Goal: Information Seeking & Learning: Learn about a topic

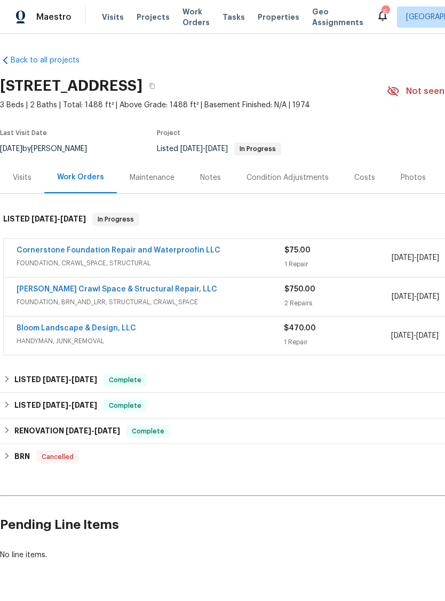
click at [22, 176] on div "Visits" at bounding box center [22, 177] width 19 height 11
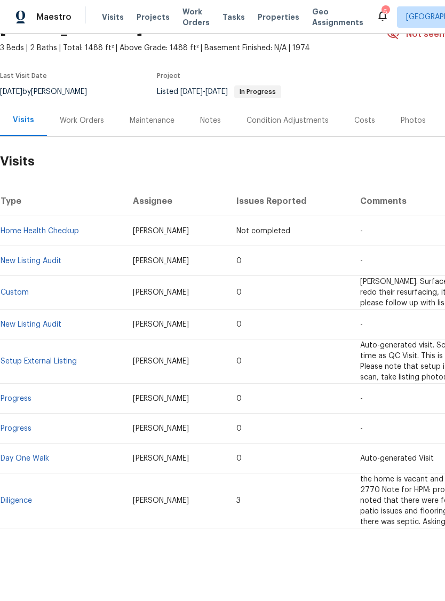
scroll to position [57, 0]
click at [287, 124] on div "Condition Adjustments" at bounding box center [288, 120] width 82 height 11
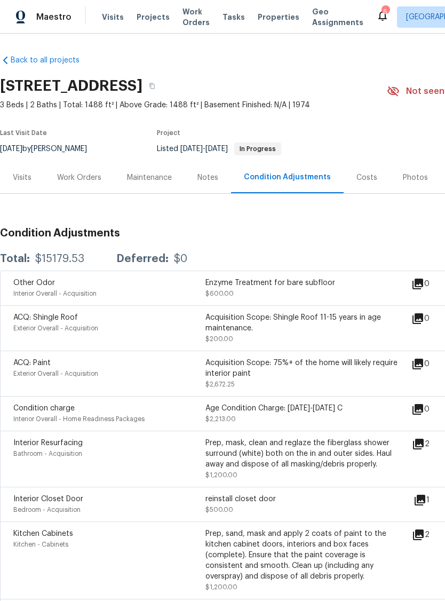
click at [20, 179] on div "Visits" at bounding box center [22, 177] width 19 height 11
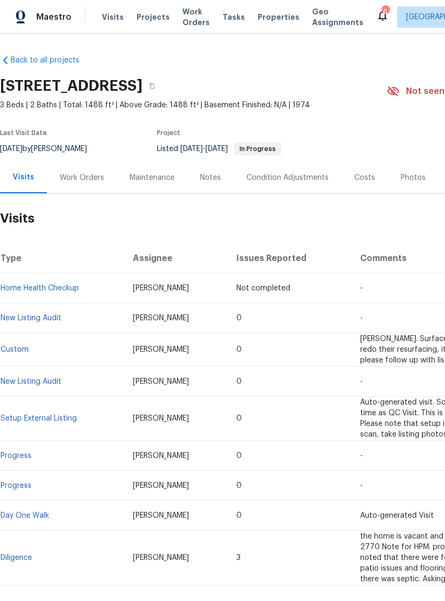
click at [36, 315] on link "New Listing Audit" at bounding box center [31, 317] width 61 height 7
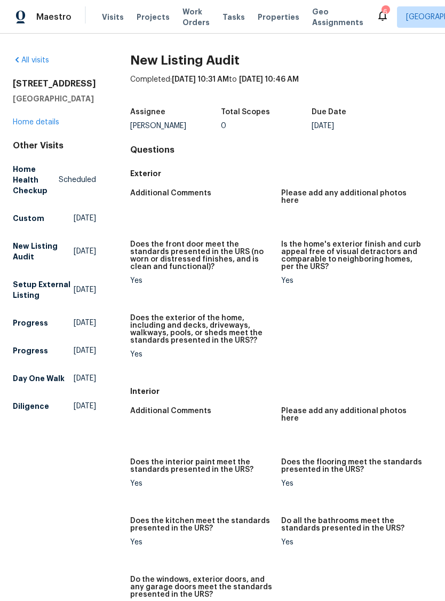
click at [33, 122] on link "Home details" at bounding box center [36, 122] width 46 height 7
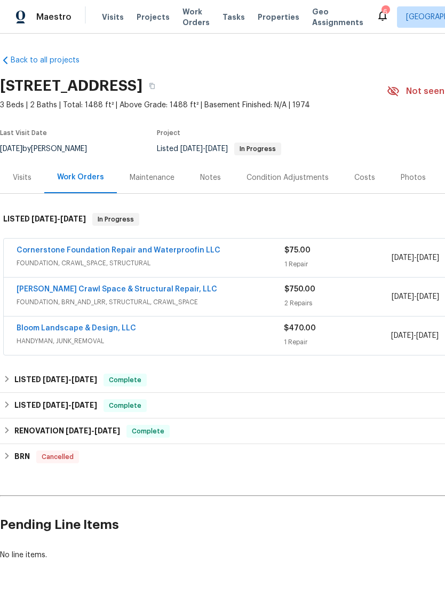
click at [405, 179] on div "Photos" at bounding box center [413, 177] width 25 height 11
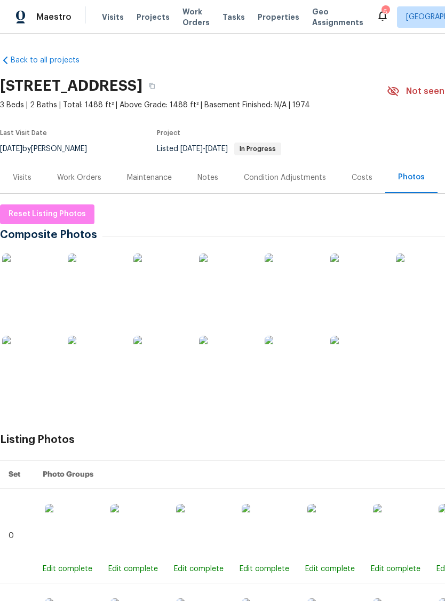
click at [33, 284] on img at bounding box center [28, 280] width 53 height 53
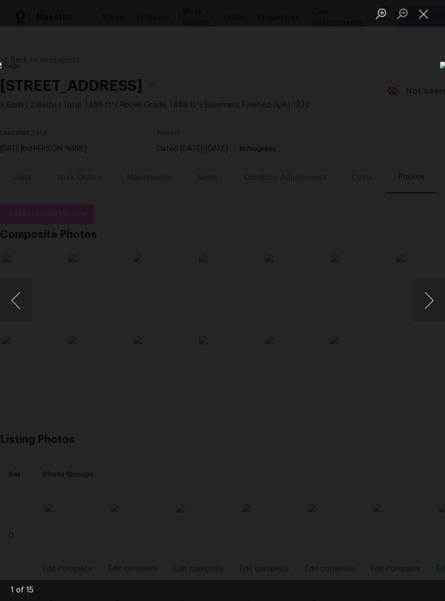
click at [435, 298] on button "Next image" at bounding box center [429, 300] width 32 height 43
click at [430, 311] on button "Next image" at bounding box center [429, 300] width 32 height 43
click at [429, 309] on button "Next image" at bounding box center [429, 300] width 32 height 43
click at [430, 305] on button "Next image" at bounding box center [429, 300] width 32 height 43
click at [432, 301] on button "Next image" at bounding box center [429, 300] width 32 height 43
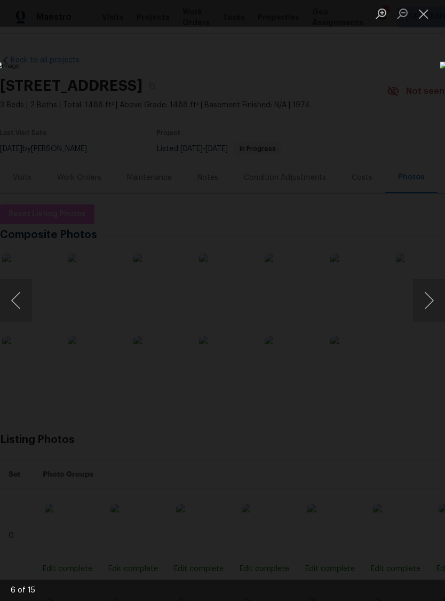
click at [433, 301] on button "Next image" at bounding box center [429, 300] width 32 height 43
click at [23, 301] on button "Previous image" at bounding box center [16, 300] width 32 height 43
click at [432, 306] on button "Next image" at bounding box center [429, 300] width 32 height 43
click at [435, 304] on button "Next image" at bounding box center [429, 300] width 32 height 43
click at [428, 310] on button "Next image" at bounding box center [429, 300] width 32 height 43
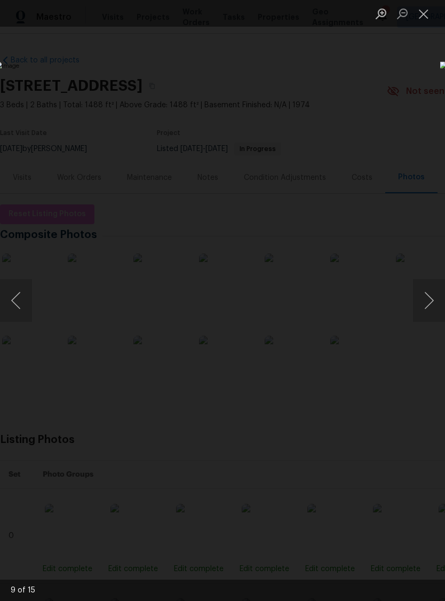
click at [437, 301] on button "Next image" at bounding box center [429, 300] width 32 height 43
click at [432, 298] on button "Next image" at bounding box center [429, 300] width 32 height 43
click at [429, 299] on button "Next image" at bounding box center [429, 300] width 32 height 43
click at [432, 300] on button "Next image" at bounding box center [429, 300] width 32 height 43
click at [435, 300] on button "Next image" at bounding box center [429, 300] width 32 height 43
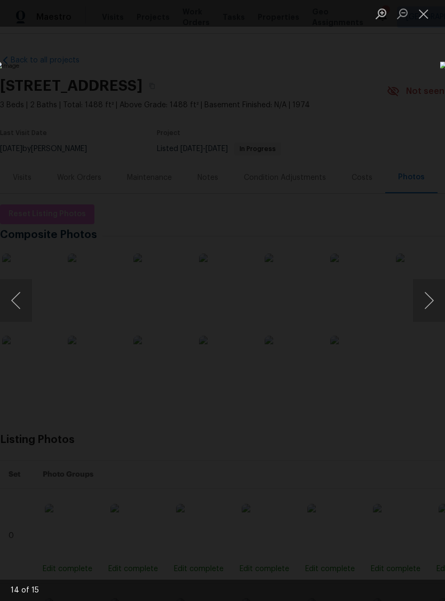
click at [432, 303] on button "Next image" at bounding box center [429, 300] width 32 height 43
click at [433, 299] on button "Next image" at bounding box center [429, 300] width 32 height 43
click at [430, 306] on button "Next image" at bounding box center [429, 300] width 32 height 43
click at [429, 307] on button "Next image" at bounding box center [429, 300] width 32 height 43
click at [427, 22] on button "Close lightbox" at bounding box center [423, 13] width 21 height 19
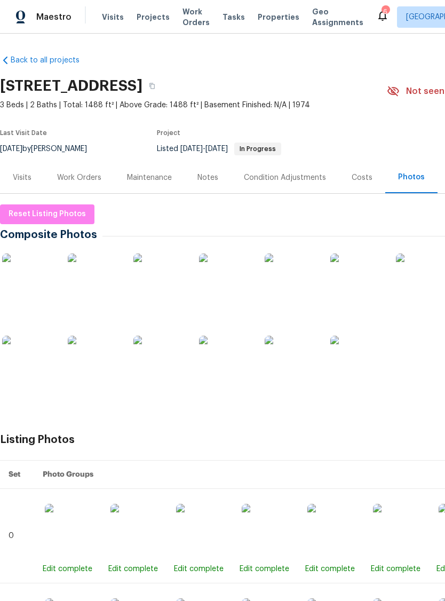
click at [221, 172] on div "Notes" at bounding box center [208, 177] width 46 height 31
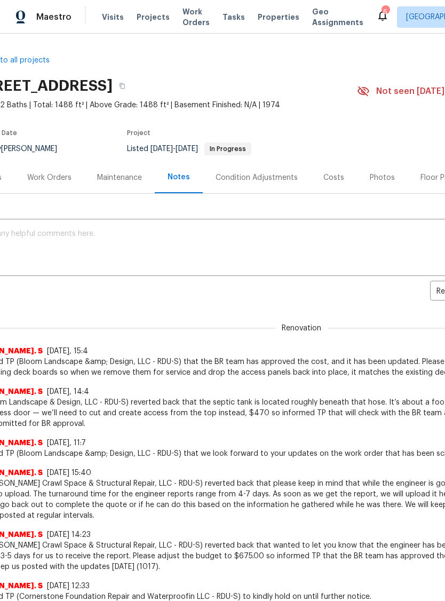
scroll to position [0, 30]
